Goal: Task Accomplishment & Management: Manage account settings

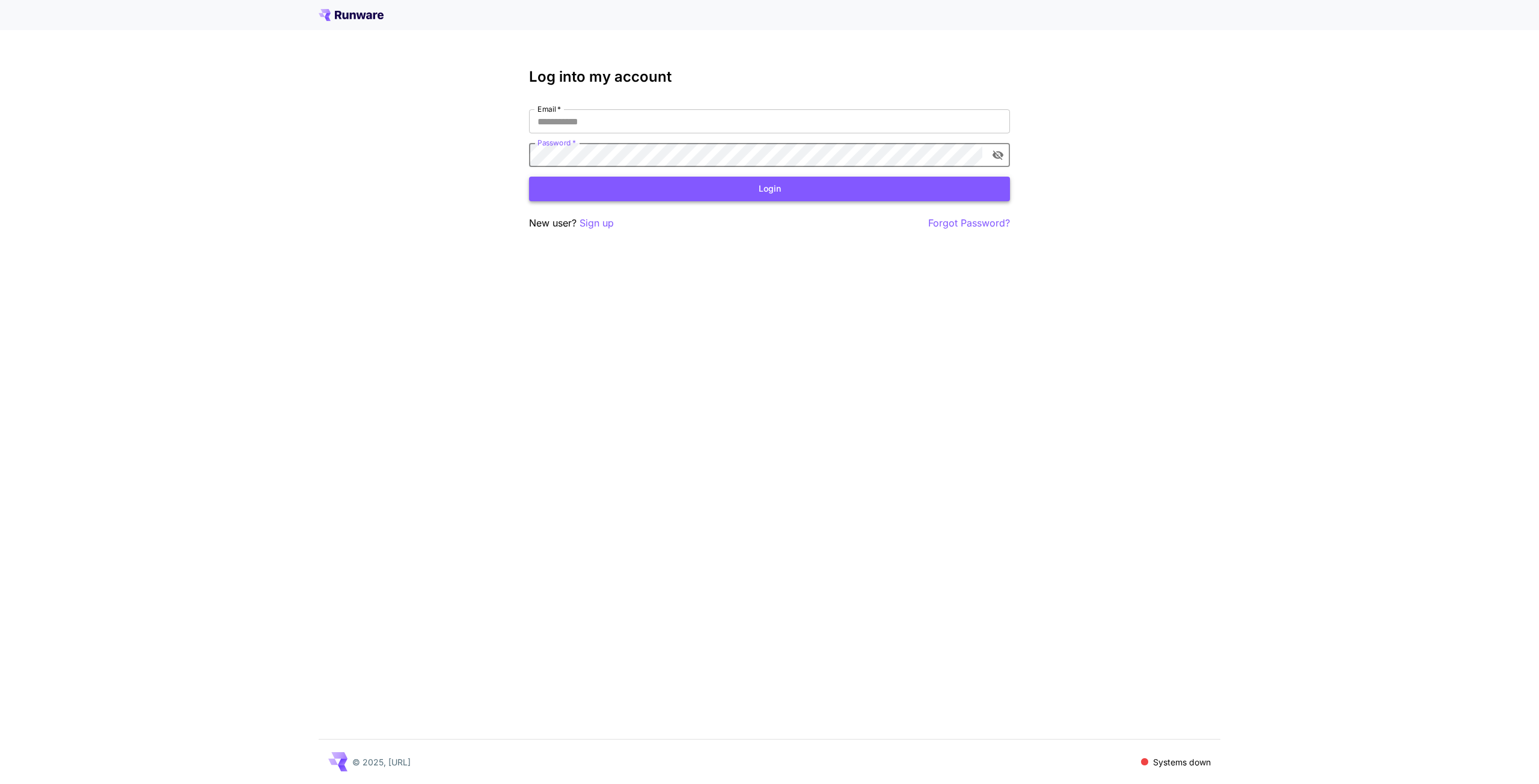
type input "**********"
click at [755, 185] on button "Login" at bounding box center [770, 189] width 481 height 25
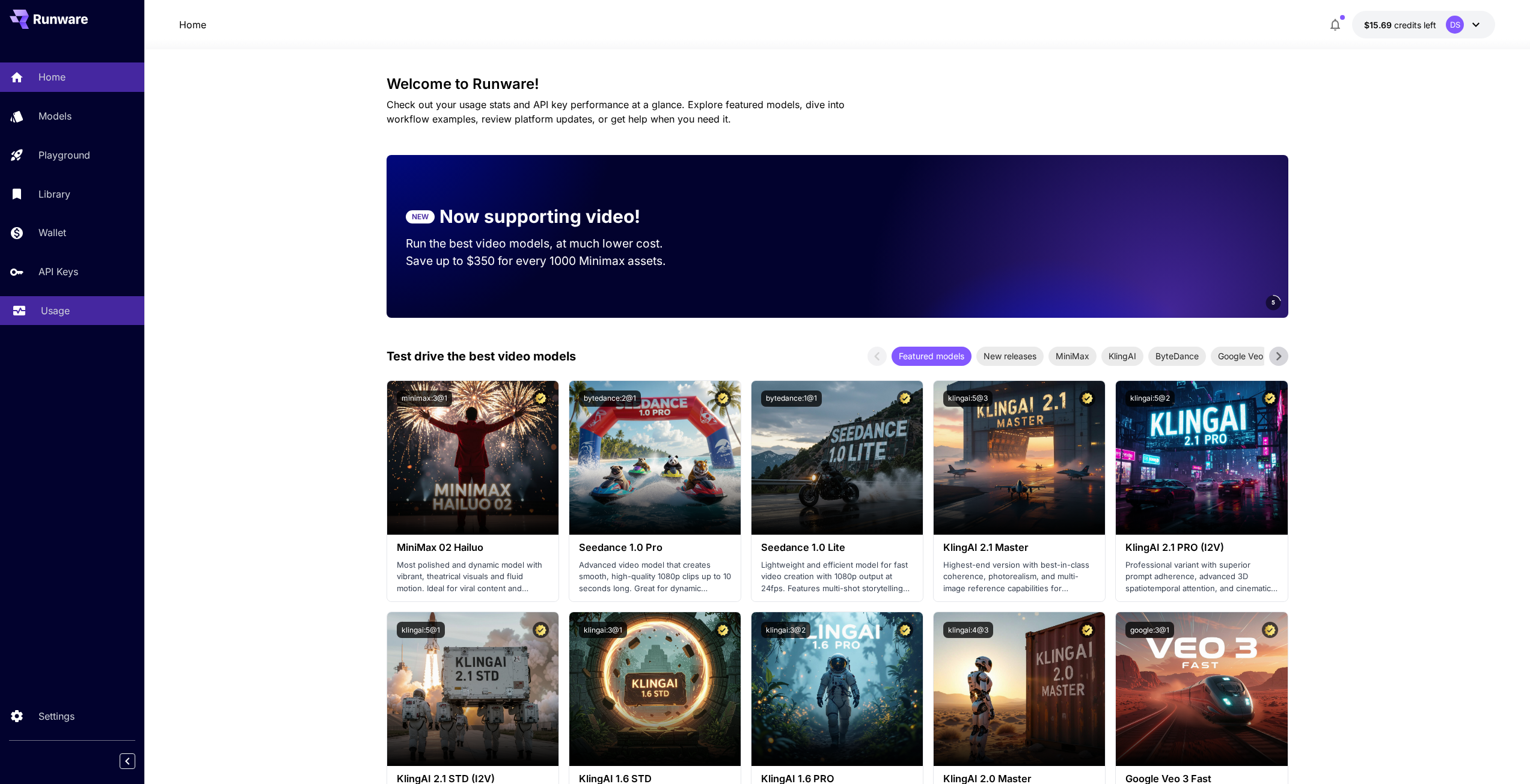
click at [68, 312] on p "Usage" at bounding box center [55, 310] width 29 height 14
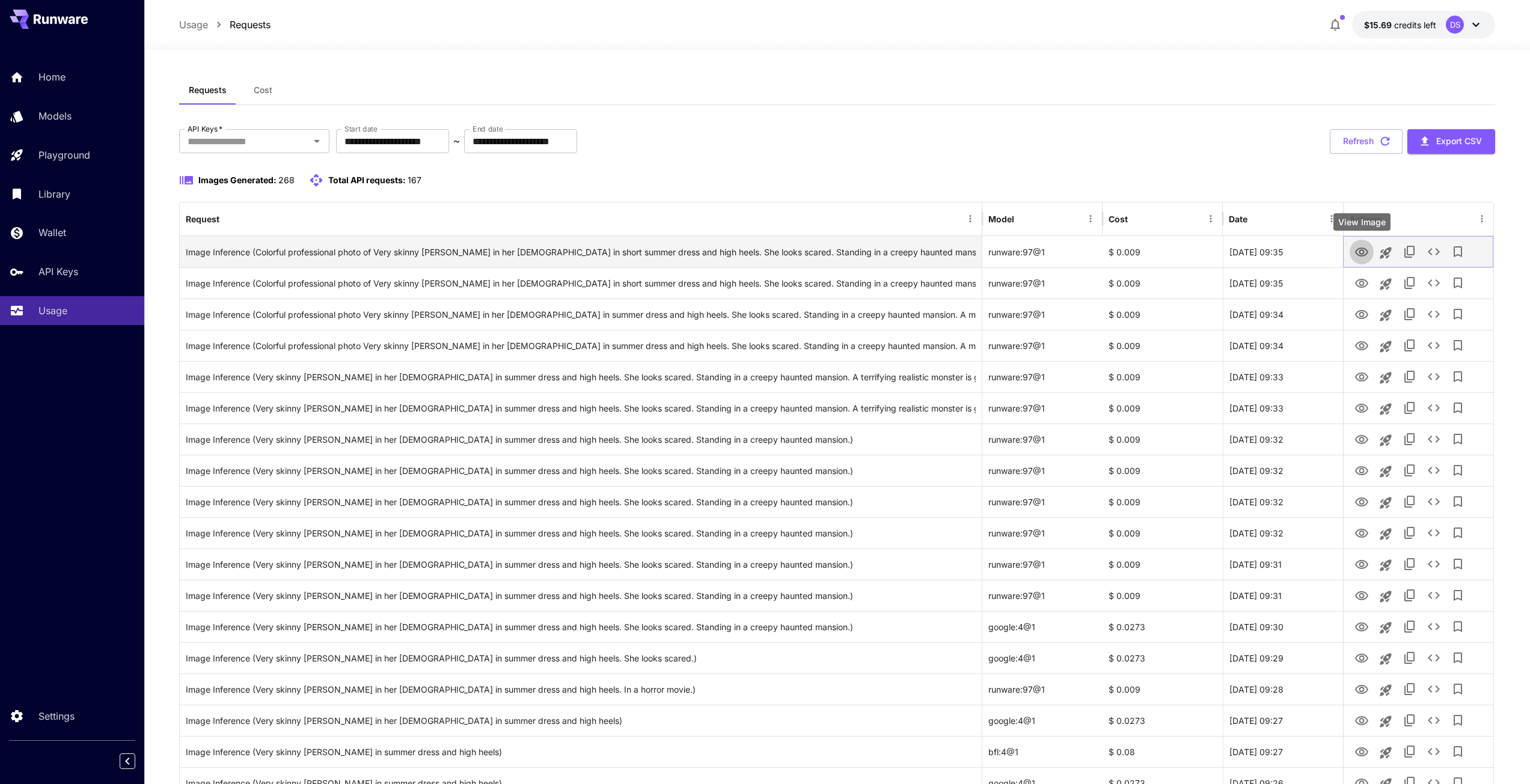
click at [1367, 248] on icon "View Image" at bounding box center [1362, 252] width 14 height 14
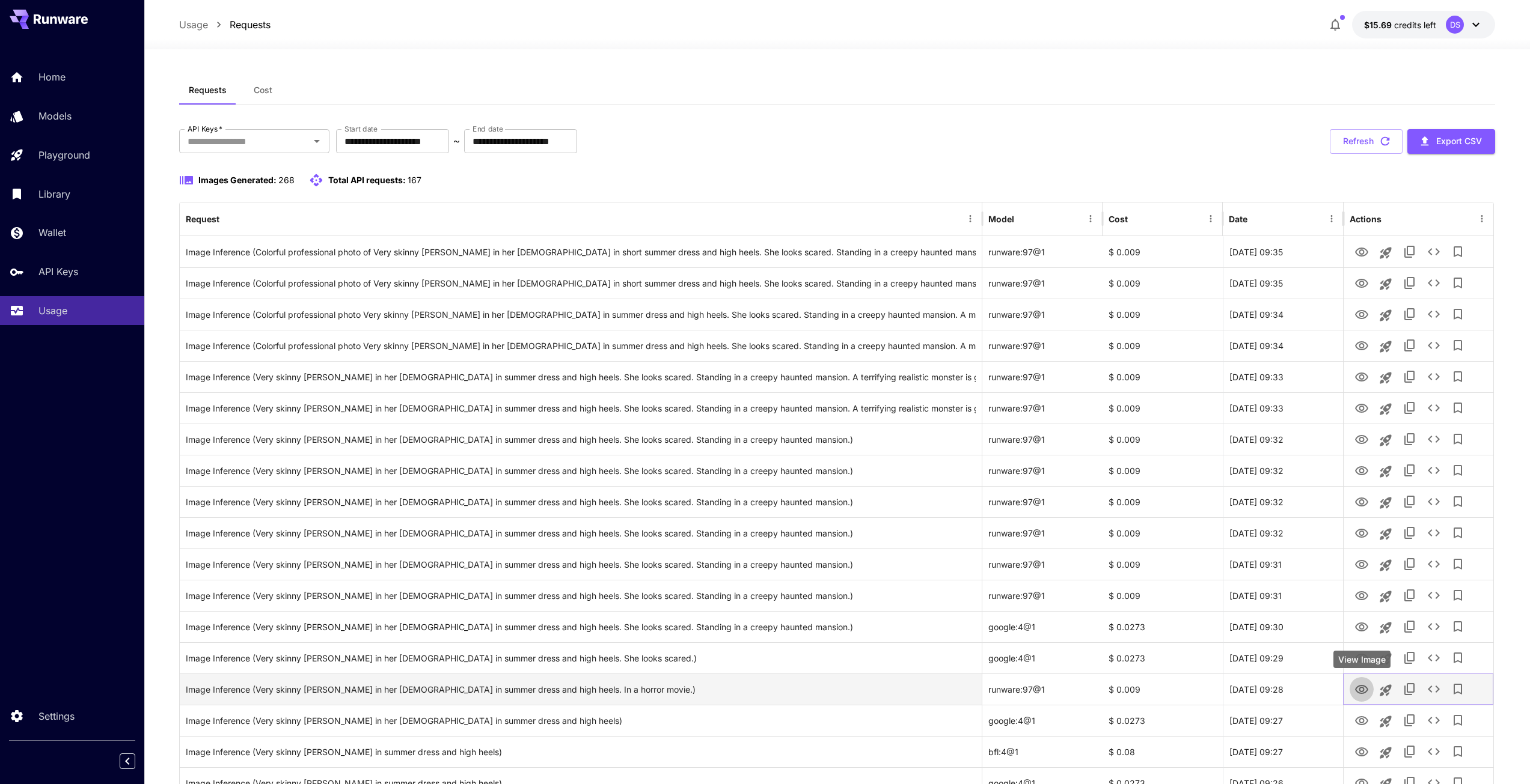
click at [1357, 695] on icon "View Image" at bounding box center [1362, 690] width 14 height 14
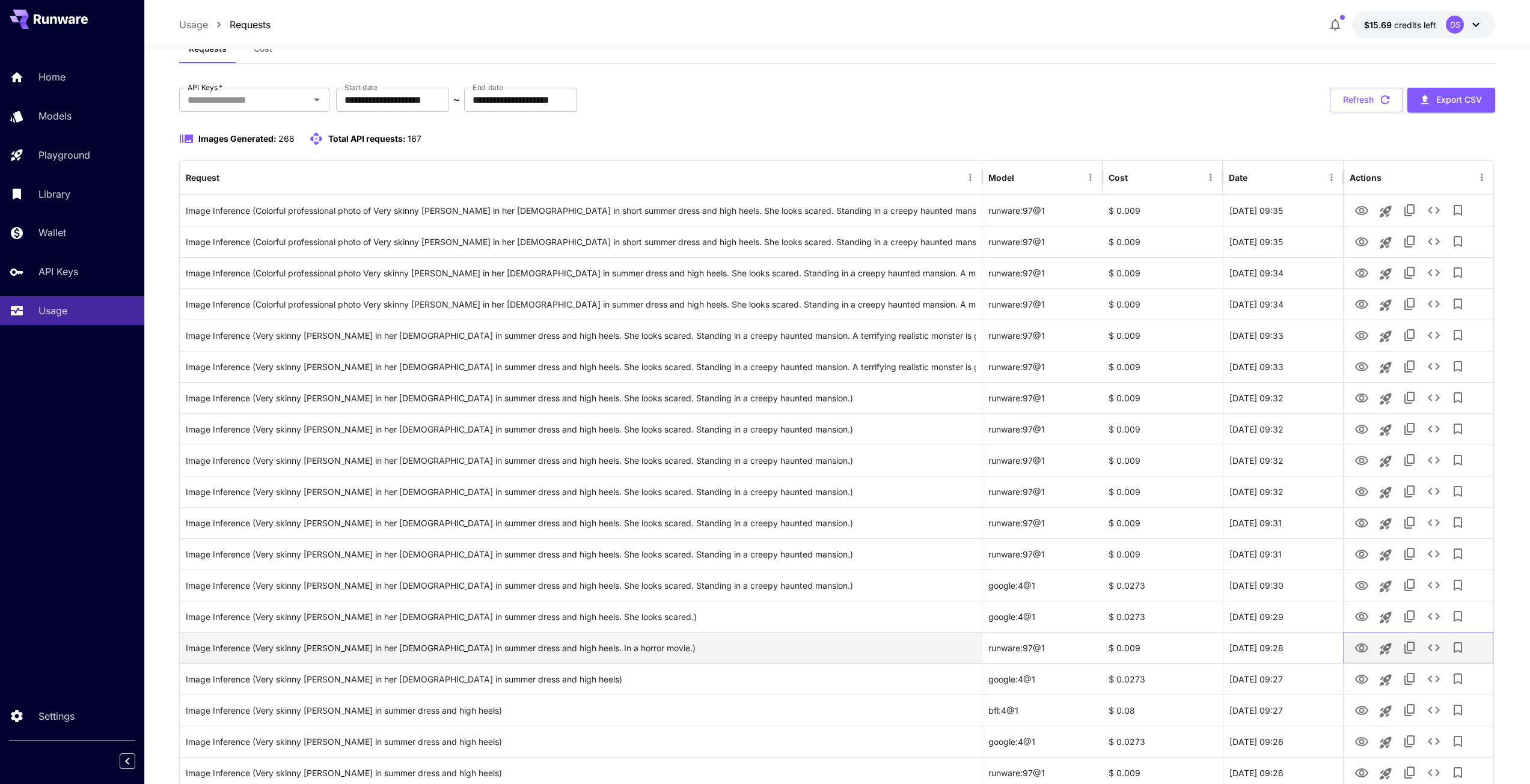
scroll to position [60, 0]
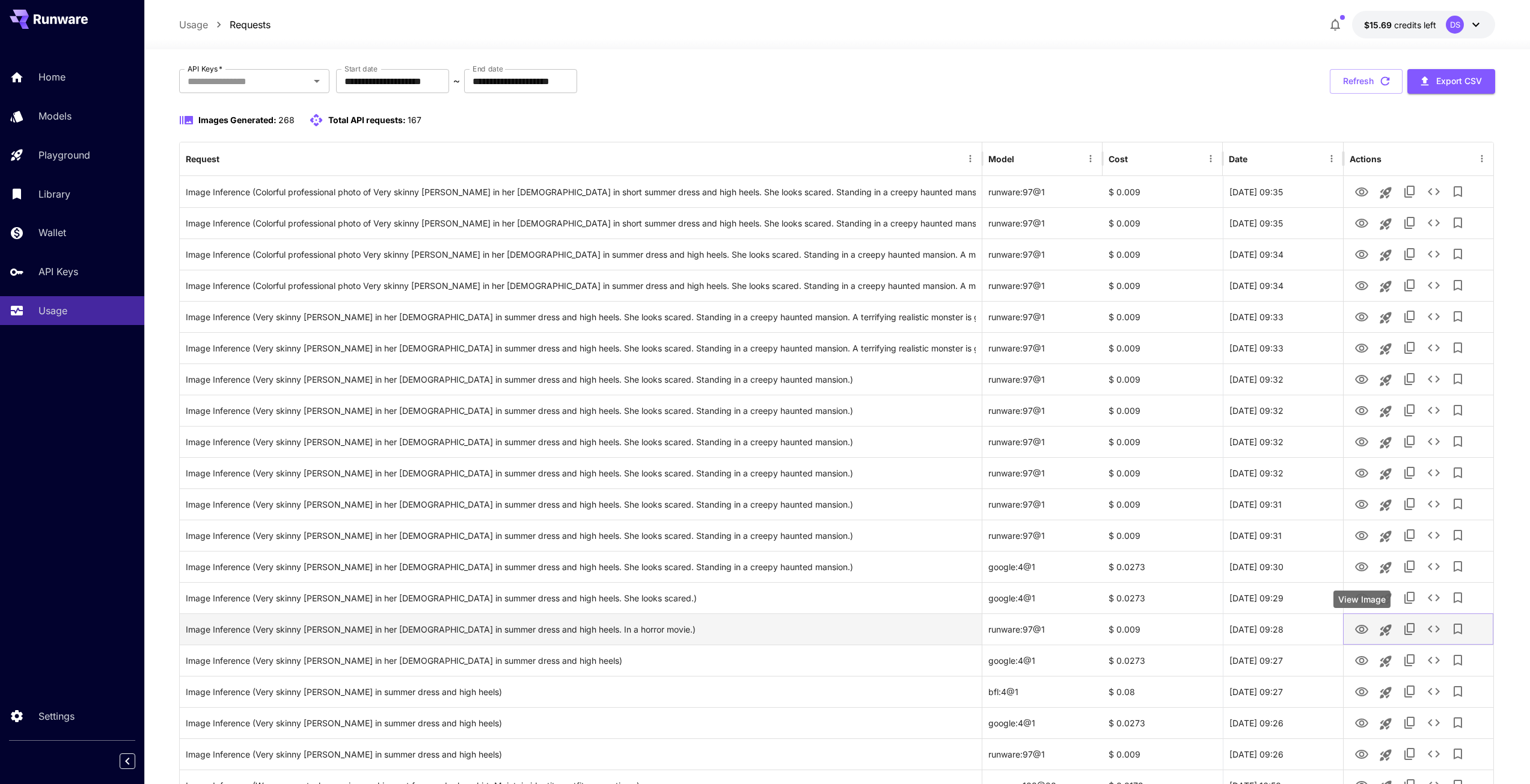
click at [1360, 629] on icon "View Image" at bounding box center [1362, 630] width 13 height 9
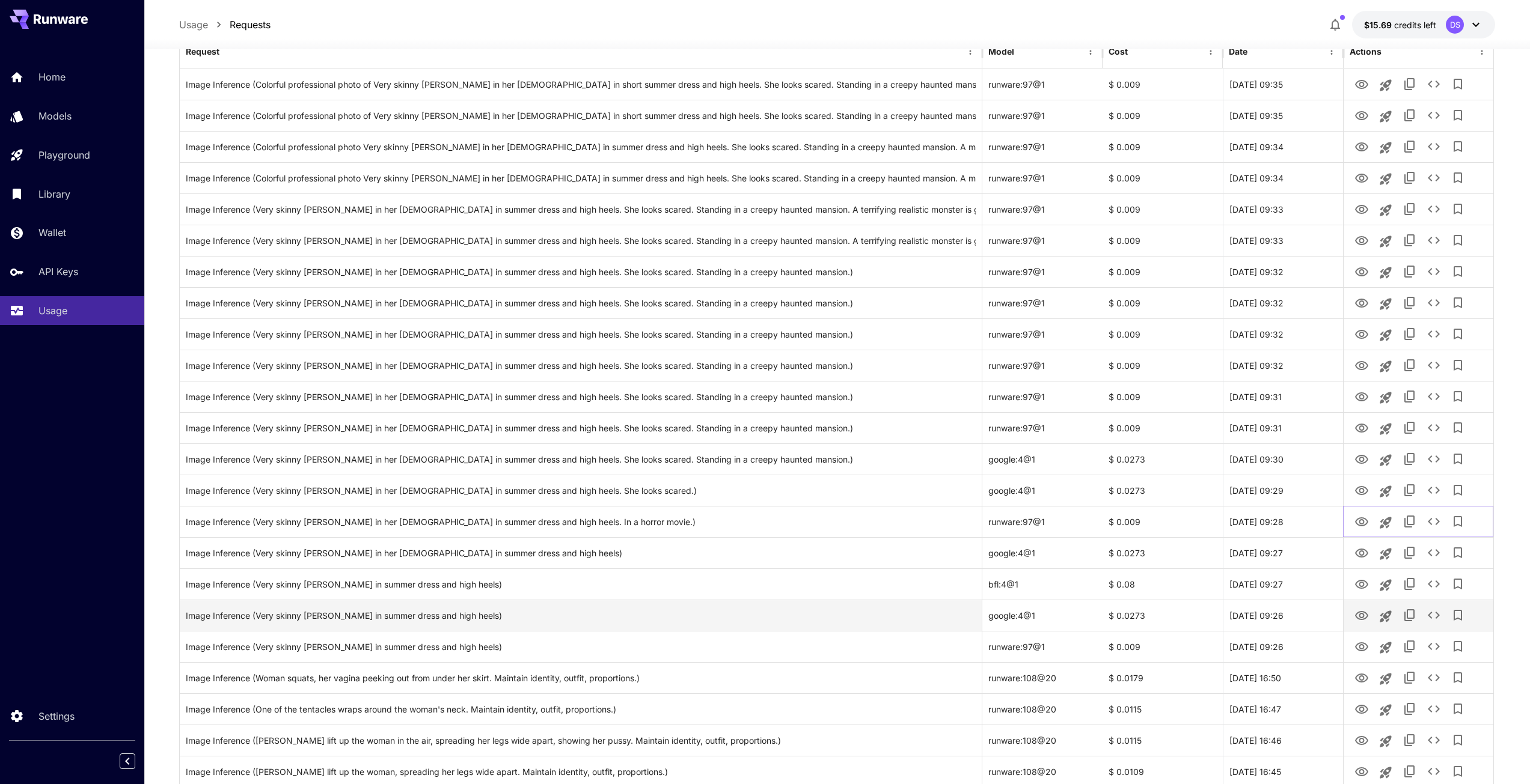
scroll to position [180, 0]
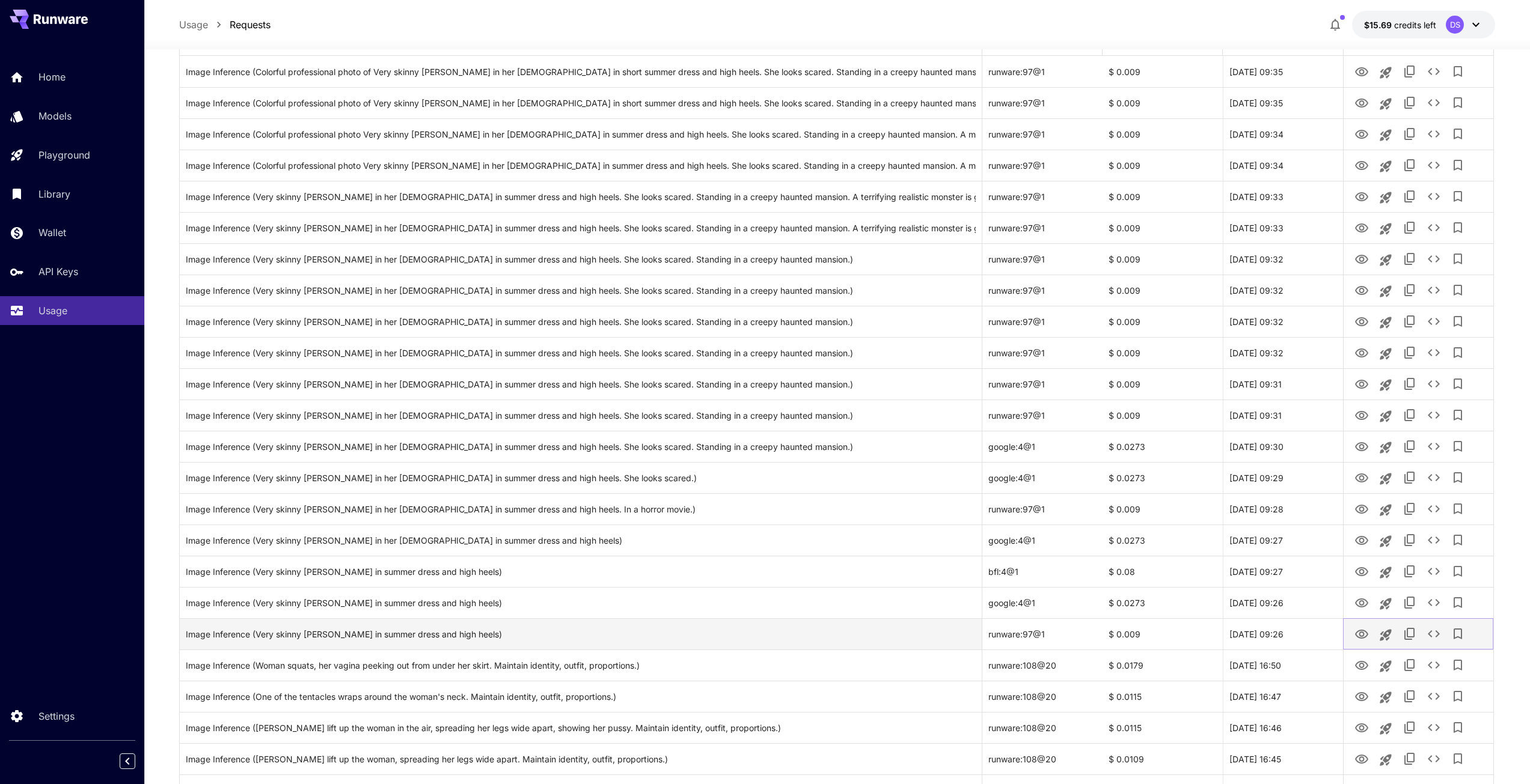
click at [1361, 635] on icon "View Image" at bounding box center [1362, 635] width 14 height 14
